Goal: Task Accomplishment & Management: Manage account settings

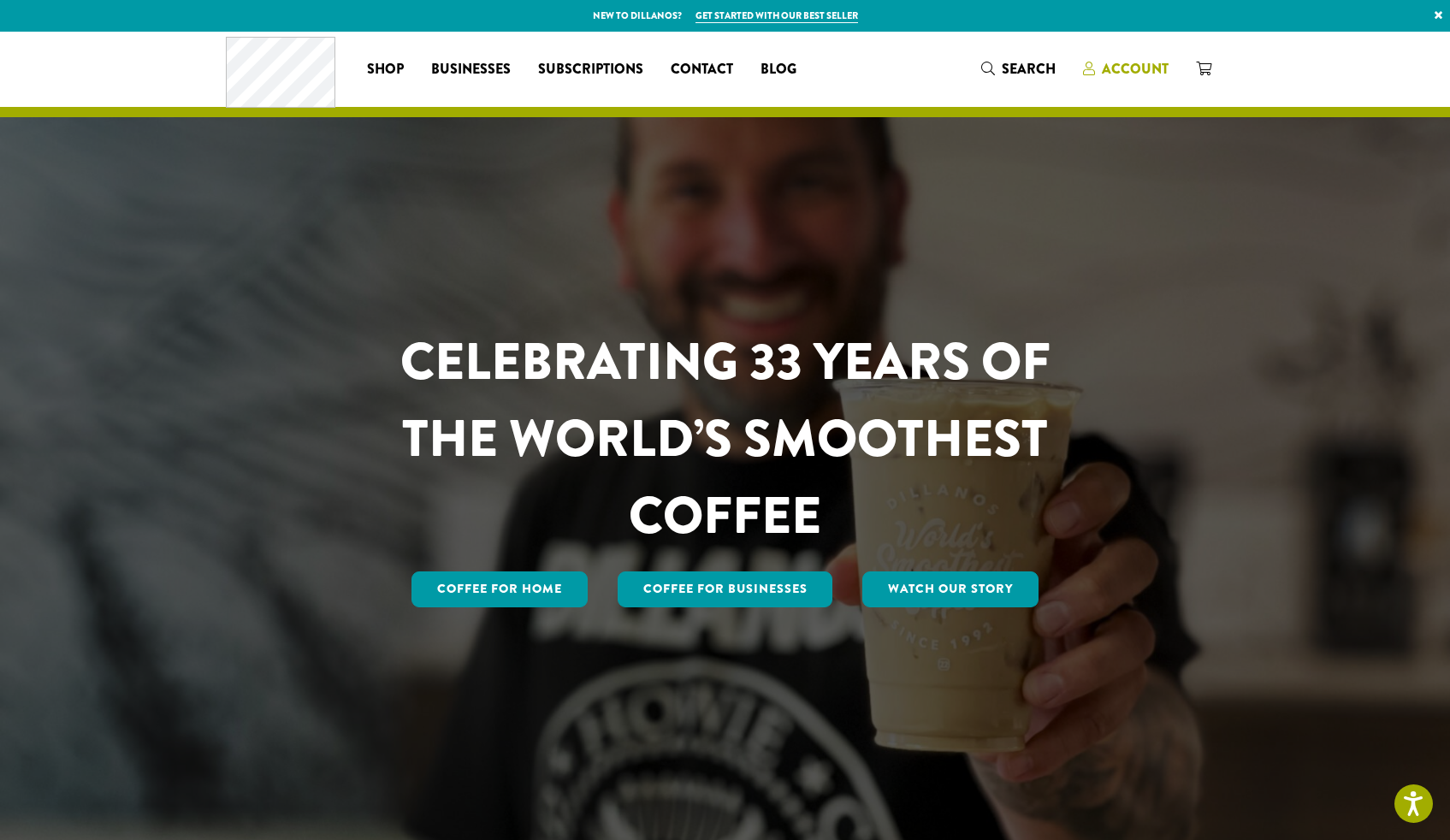
click at [1113, 71] on span "Account" at bounding box center [1134, 69] width 67 height 20
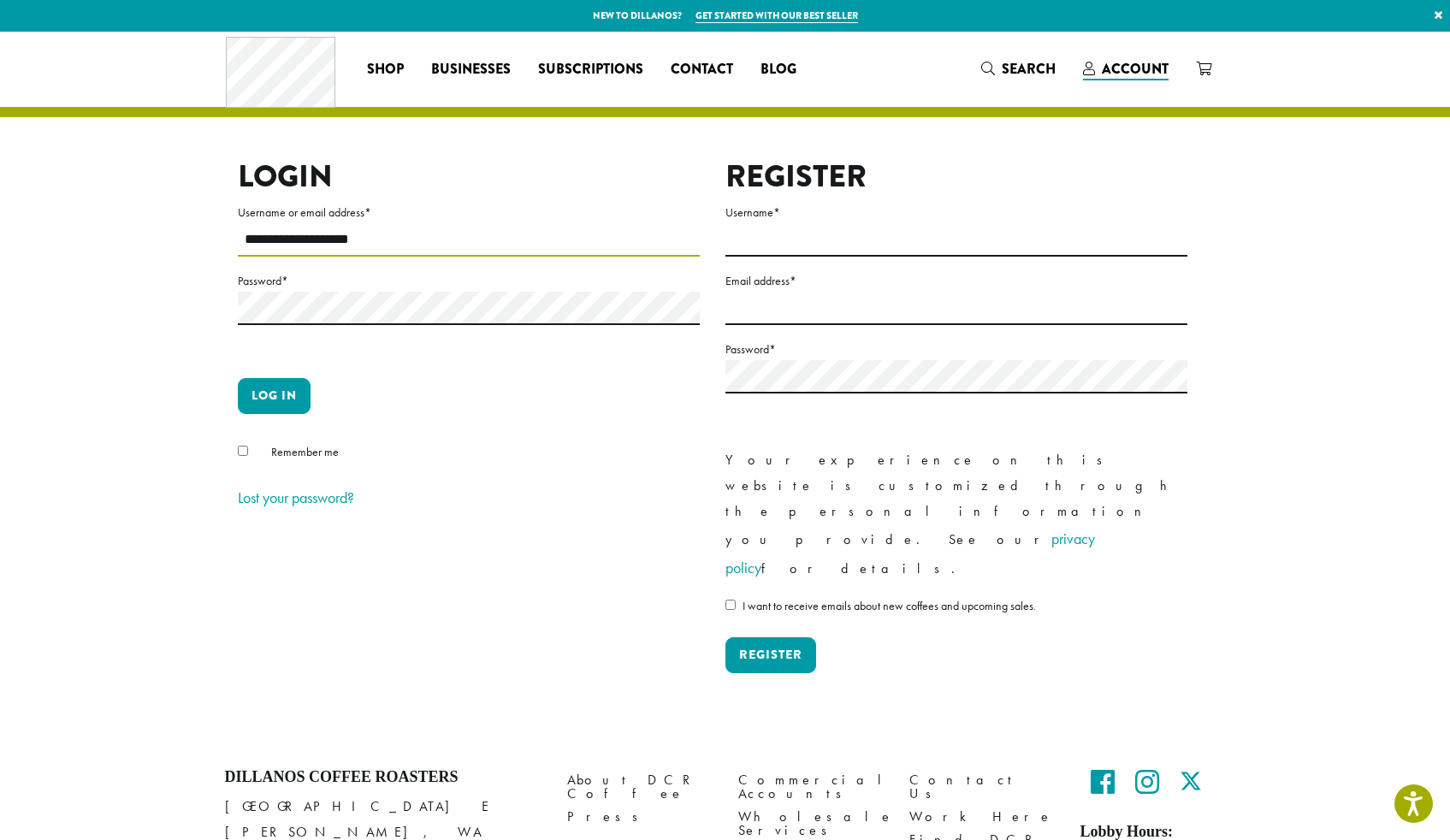
type input "**********"
click at [273, 396] on button "Log in" at bounding box center [274, 396] width 73 height 36
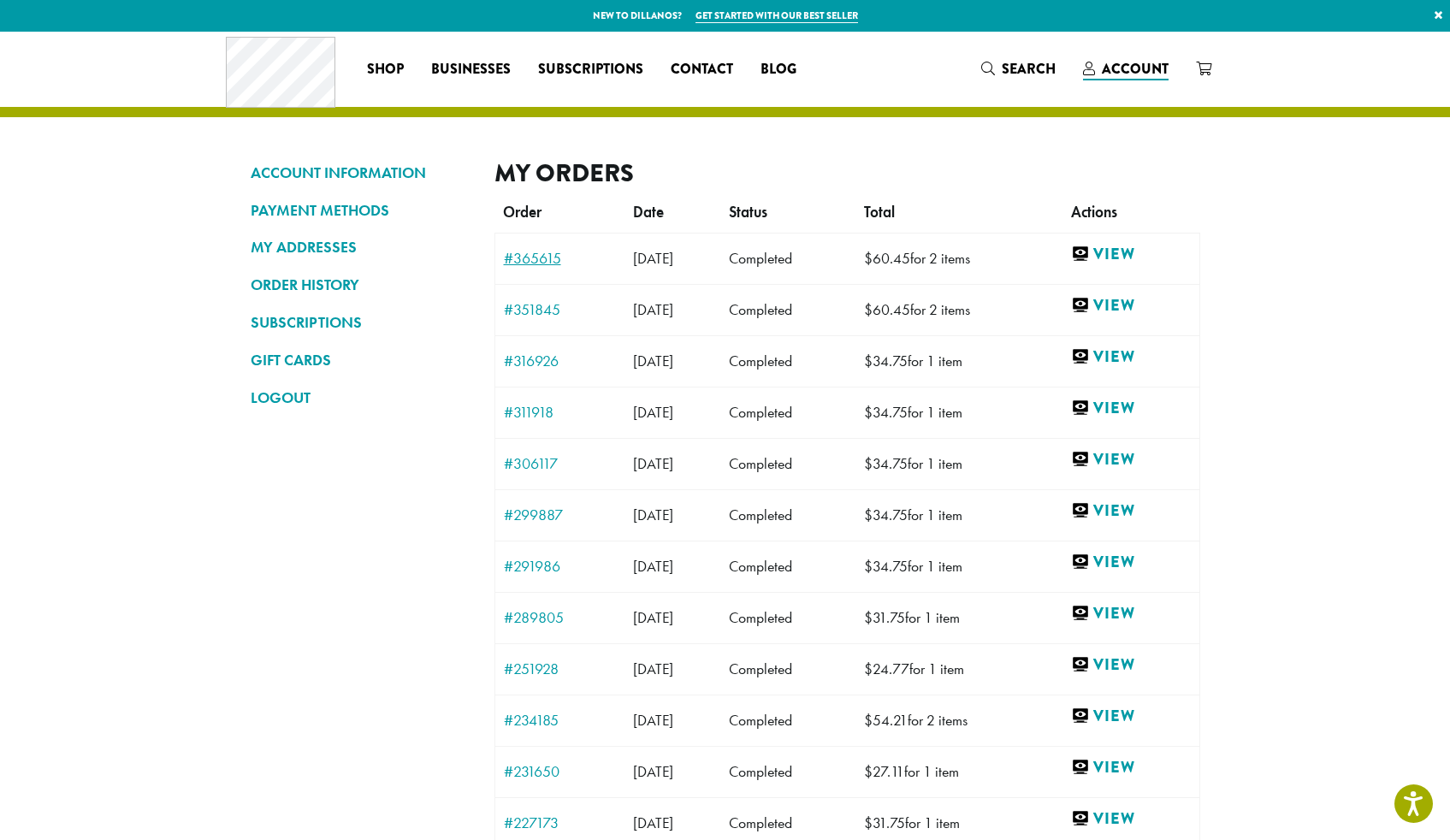
click at [514, 254] on link "#365615" at bounding box center [559, 257] width 112 height 15
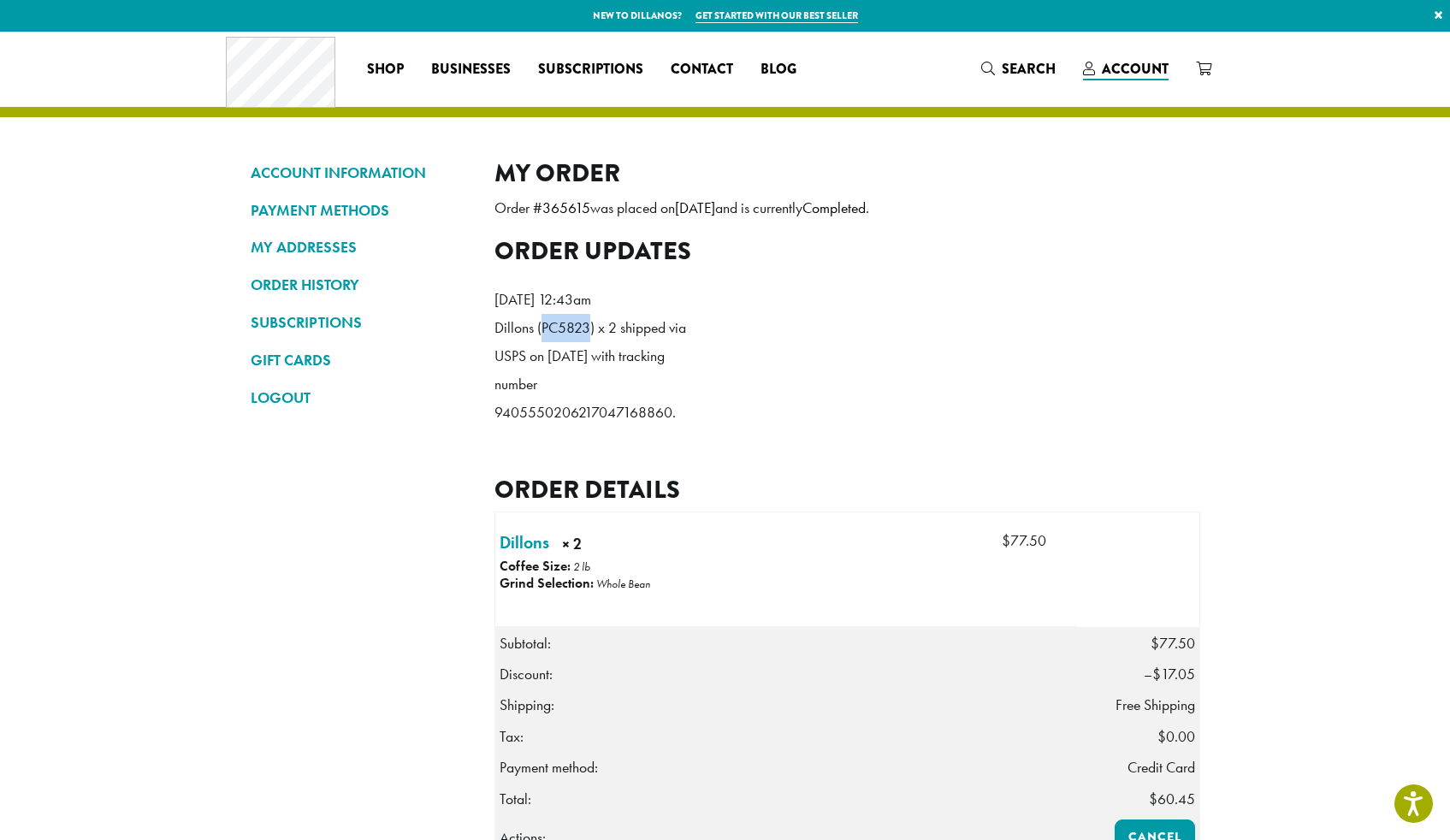
drag, startPoint x: 594, startPoint y: 356, endPoint x: 544, endPoint y: 354, distance: 50.0
click at [544, 354] on p "Dillons (PC5823) x 2 shipped via USPS on September 2, 2025 with tracking number…" at bounding box center [592, 370] width 196 height 113
copy p "PC5823"
click at [990, 73] on icon "Search" at bounding box center [988, 69] width 14 height 14
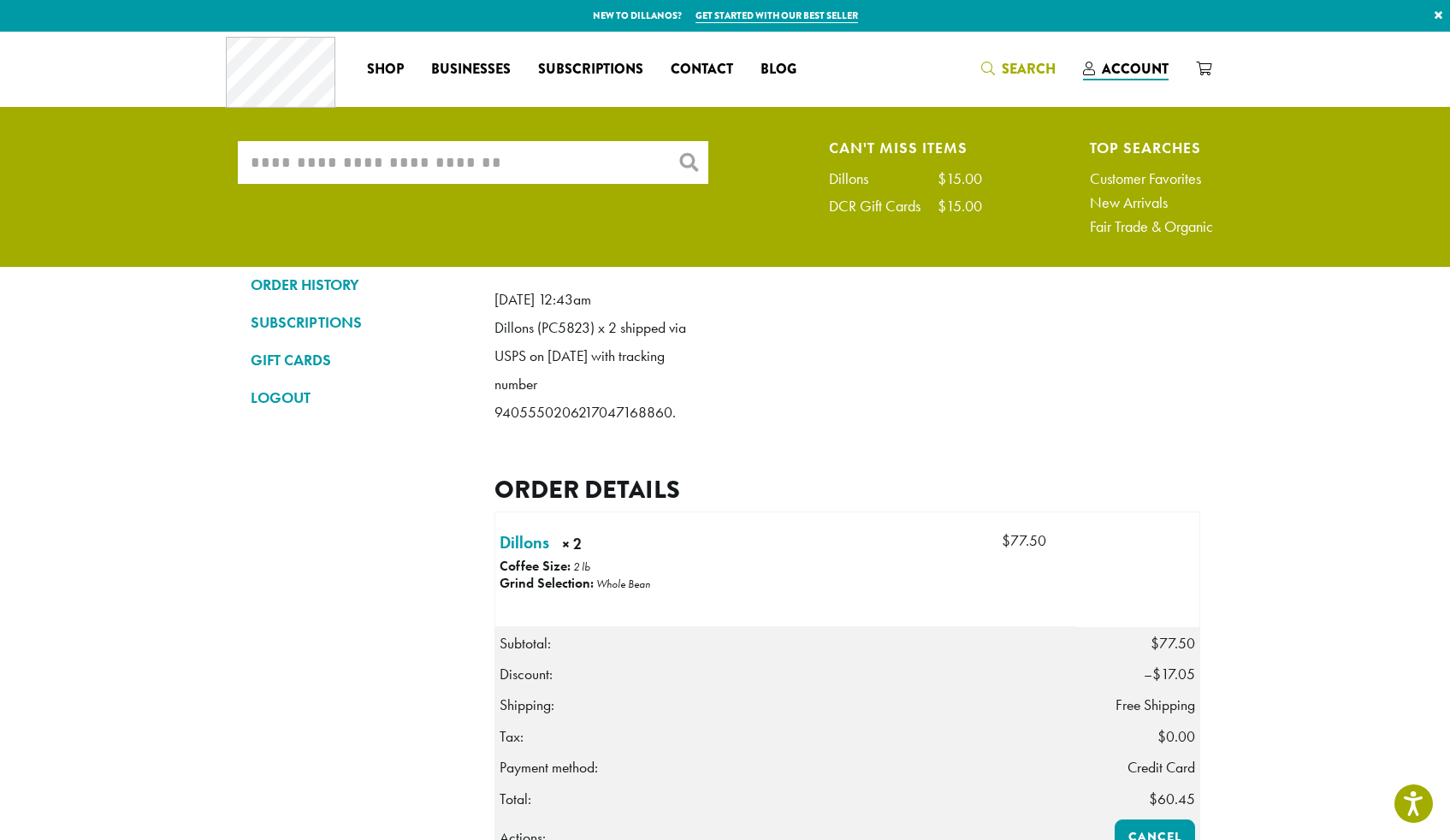
click at [531, 159] on input "What are you searching for?" at bounding box center [473, 162] width 470 height 43
paste input "******"
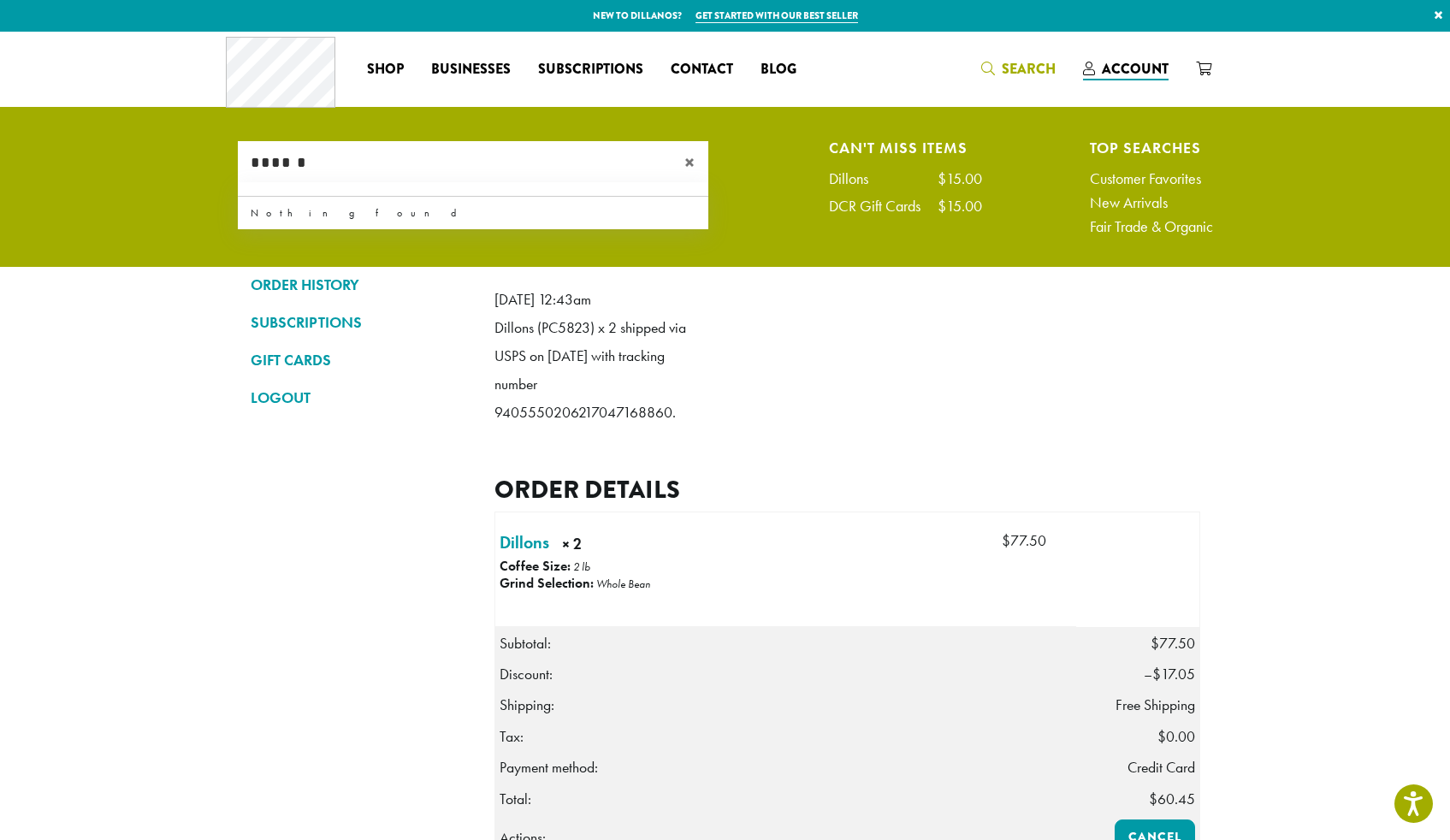
type input "******"
click at [692, 157] on span "×" at bounding box center [697, 162] width 24 height 21
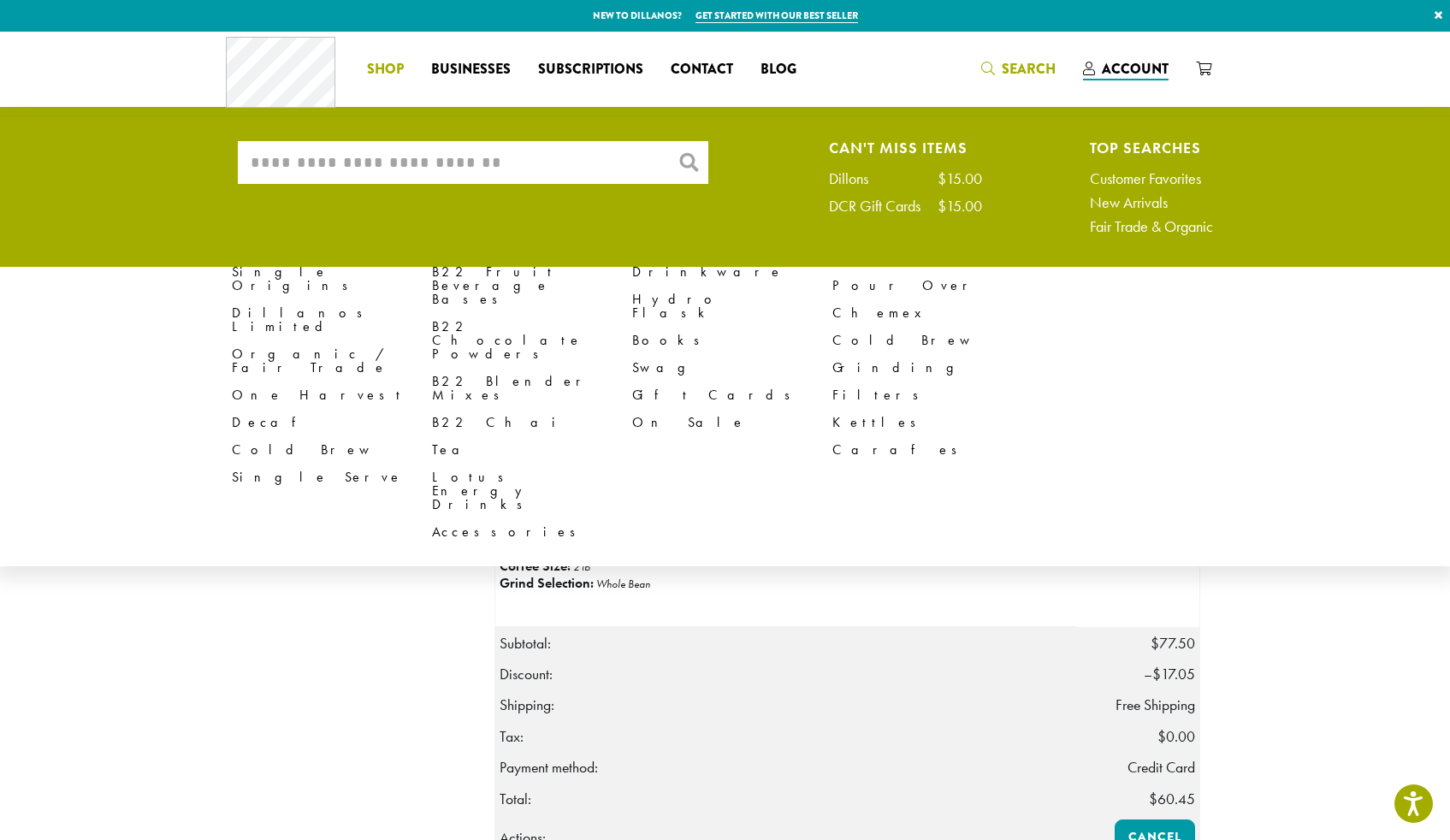
click at [393, 65] on li "Coffee All Coffees Best Sellers Blends Single Origins Dillanos Limited Organic …" at bounding box center [385, 69] width 64 height 27
click at [286, 299] on link "Dillanos Limited" at bounding box center [332, 319] width 200 height 41
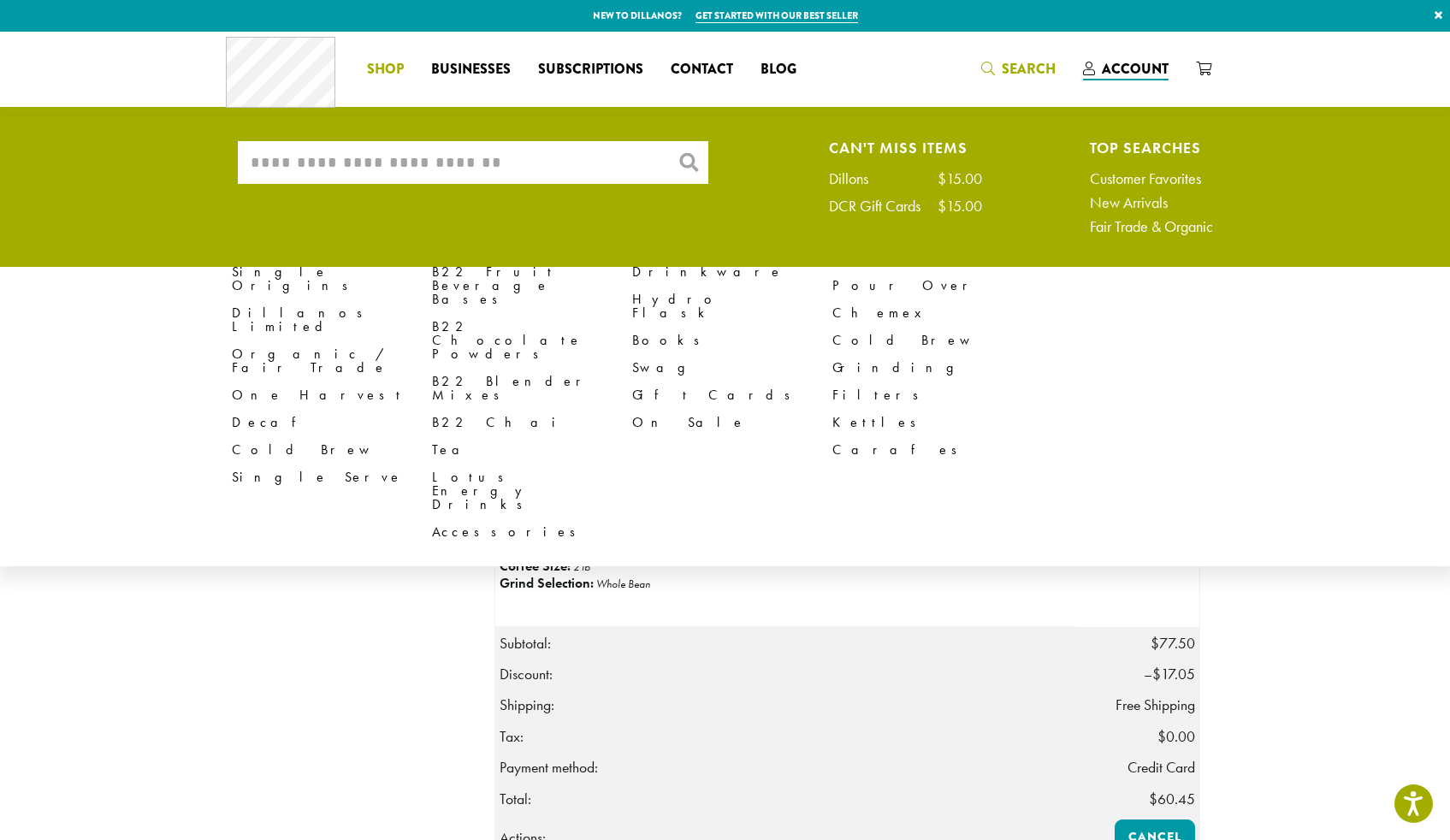
click at [393, 68] on span "Shop" at bounding box center [385, 69] width 37 height 21
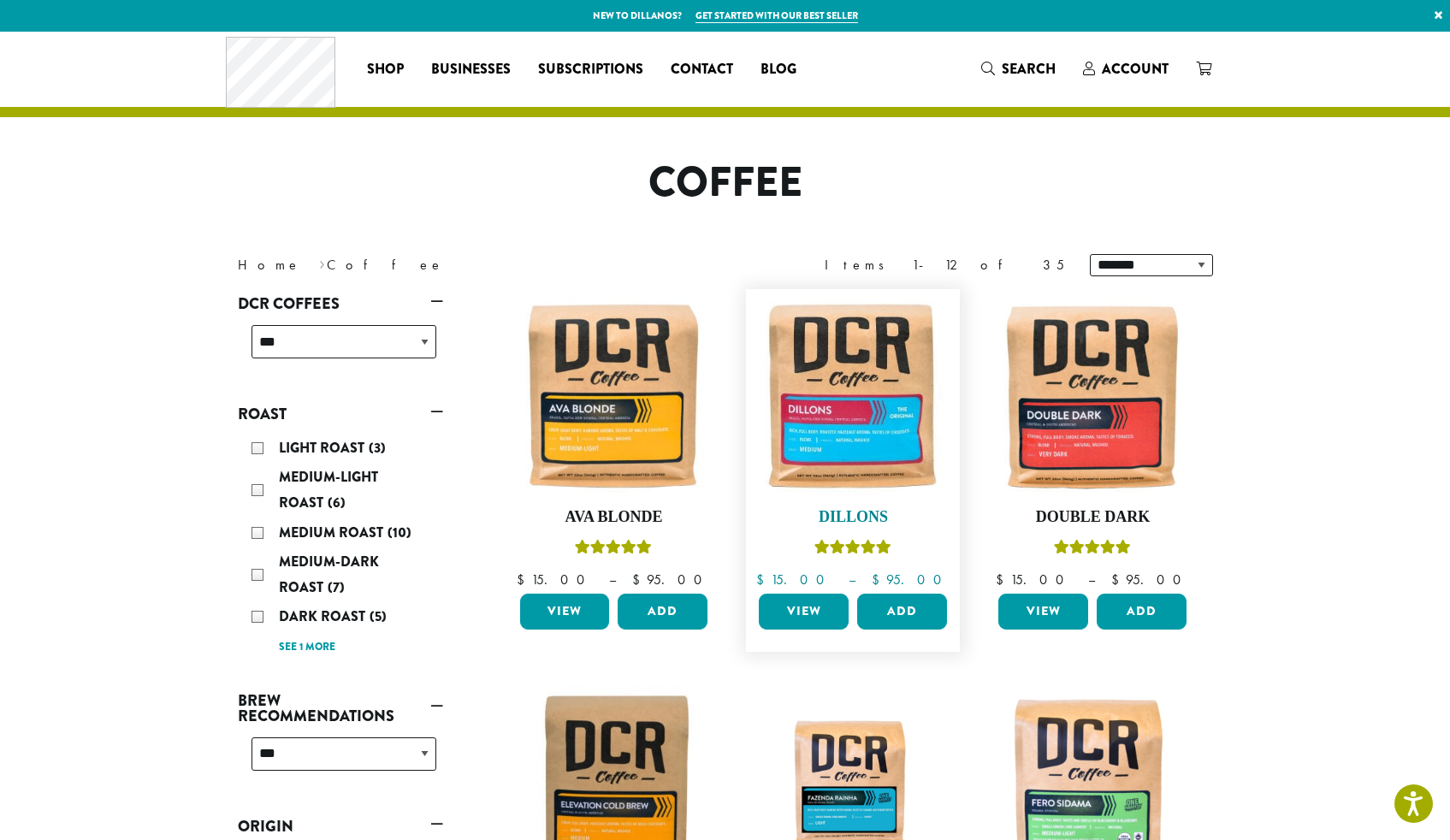
click at [867, 410] on img at bounding box center [852, 396] width 196 height 196
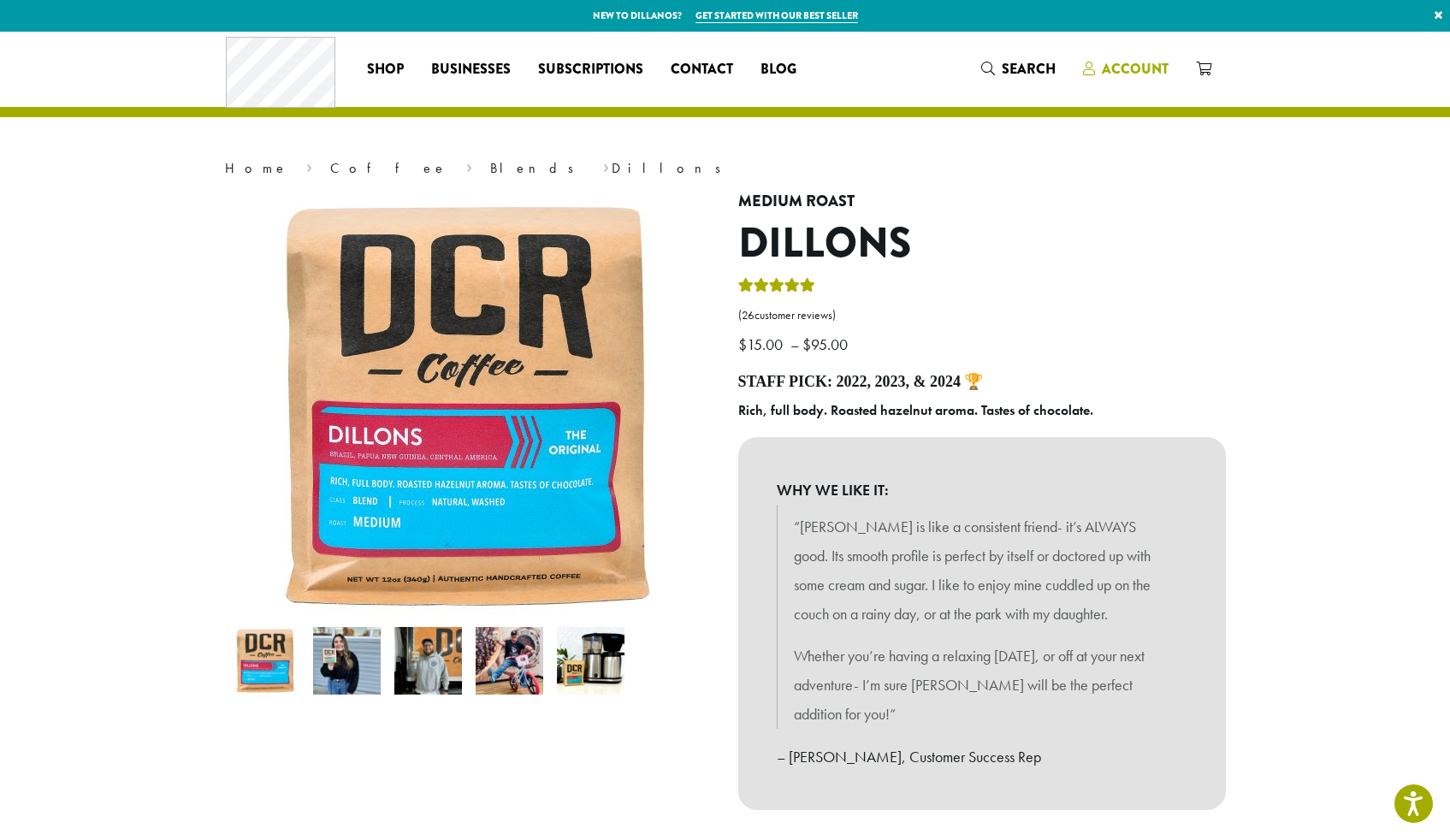
click at [1128, 69] on span "Account" at bounding box center [1134, 69] width 67 height 20
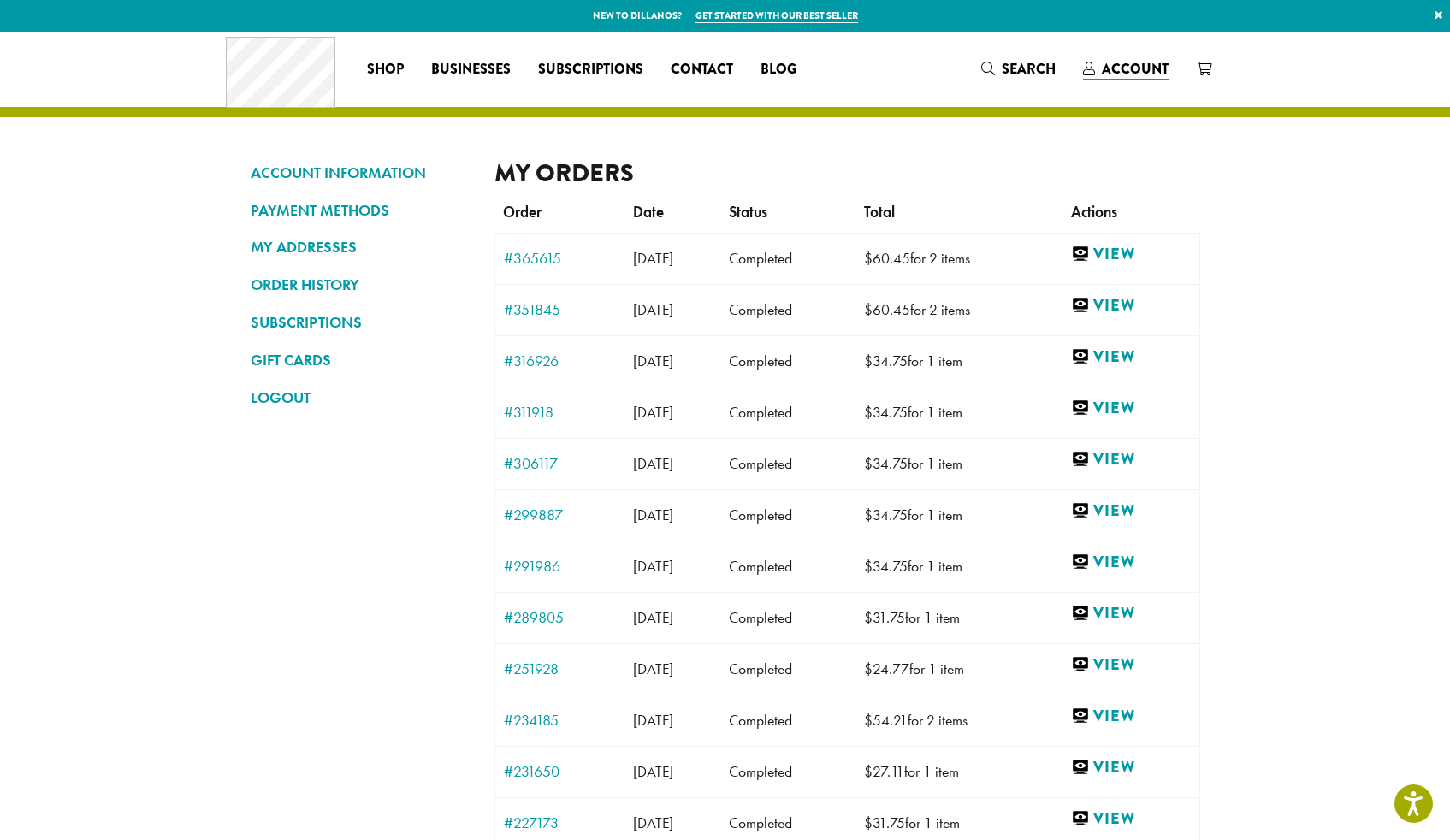
click at [529, 309] on link "#351845" at bounding box center [559, 309] width 112 height 15
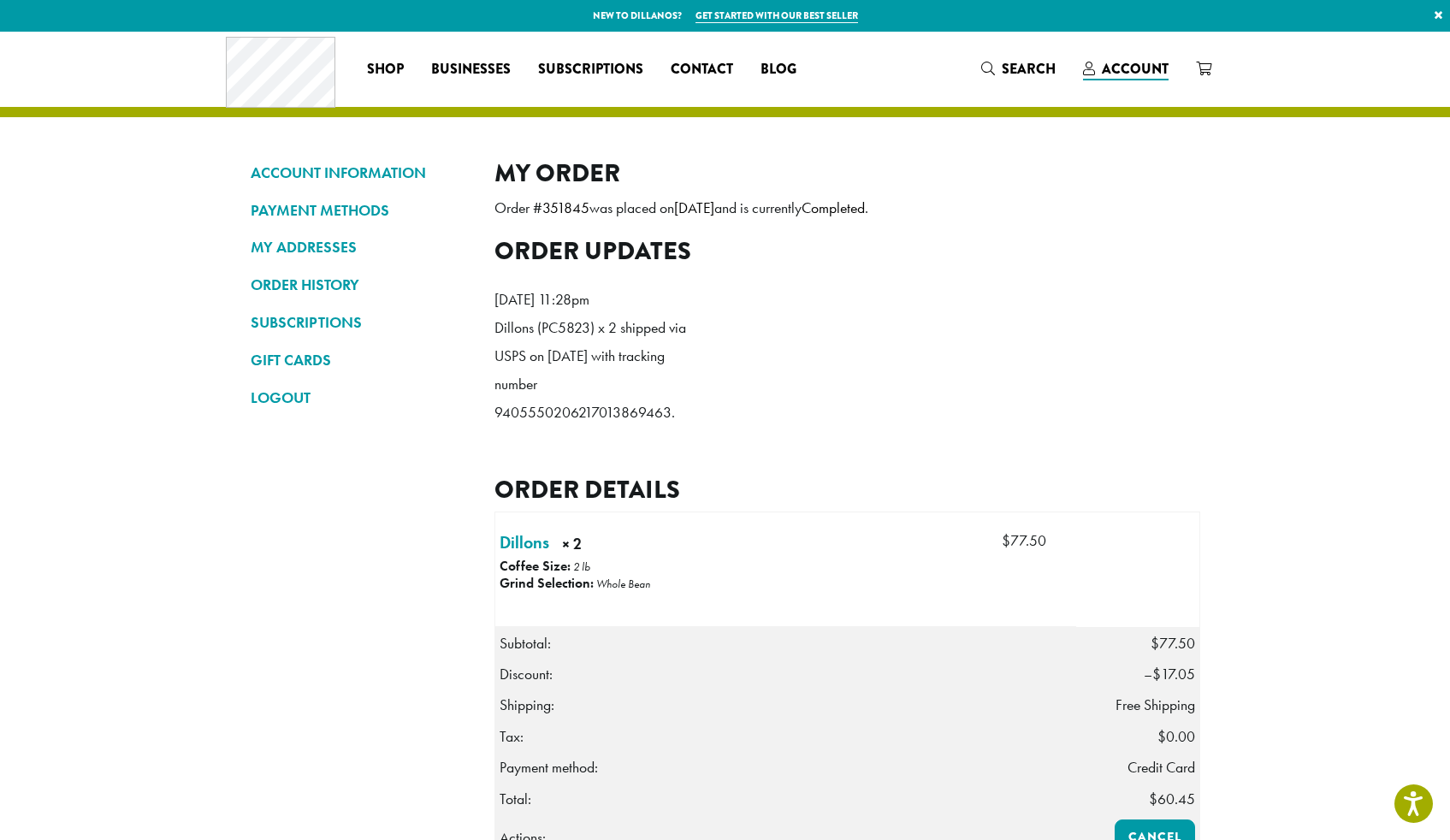
click at [718, 67] on ul "Coffee All Coffees Best Sellers Blends Single Origins Dillanos Limited Organic …" at bounding box center [581, 69] width 456 height 27
click at [700, 67] on span "Contact" at bounding box center [702, 69] width 63 height 21
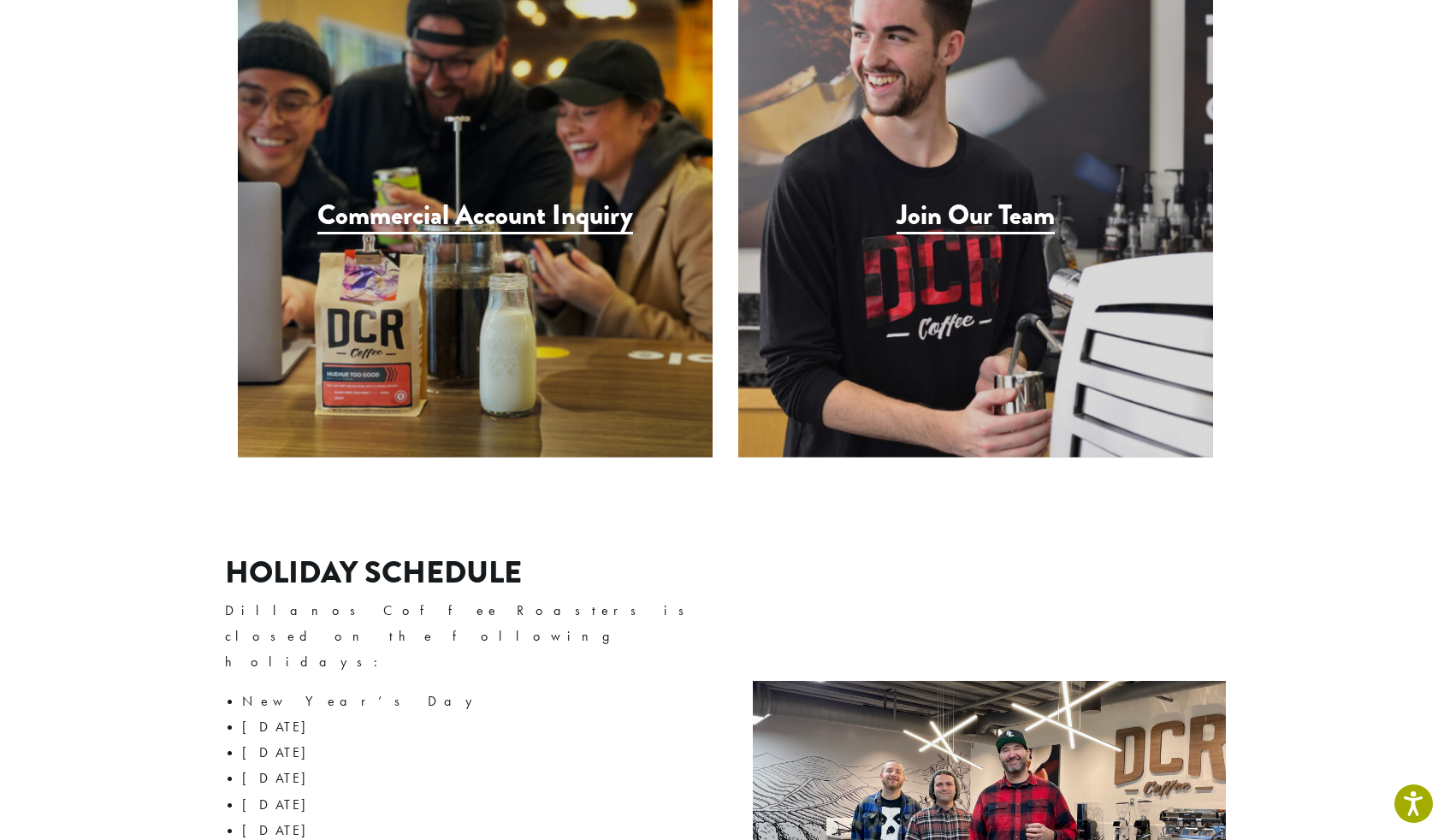
scroll to position [2772, 0]
